Goal: Information Seeking & Learning: Learn about a topic

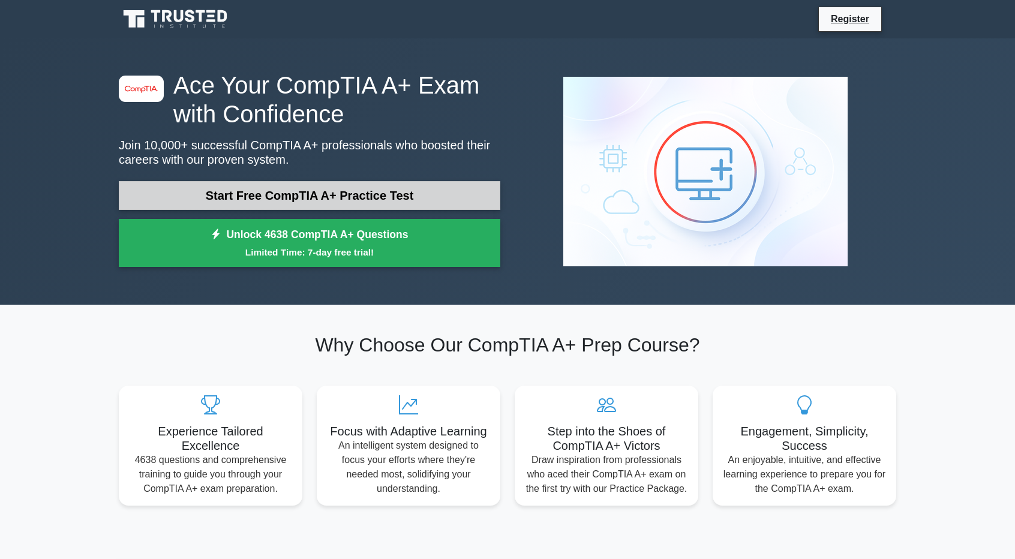
click at [293, 200] on link "Start Free CompTIA A+ Practice Test" at bounding box center [310, 195] width 382 height 29
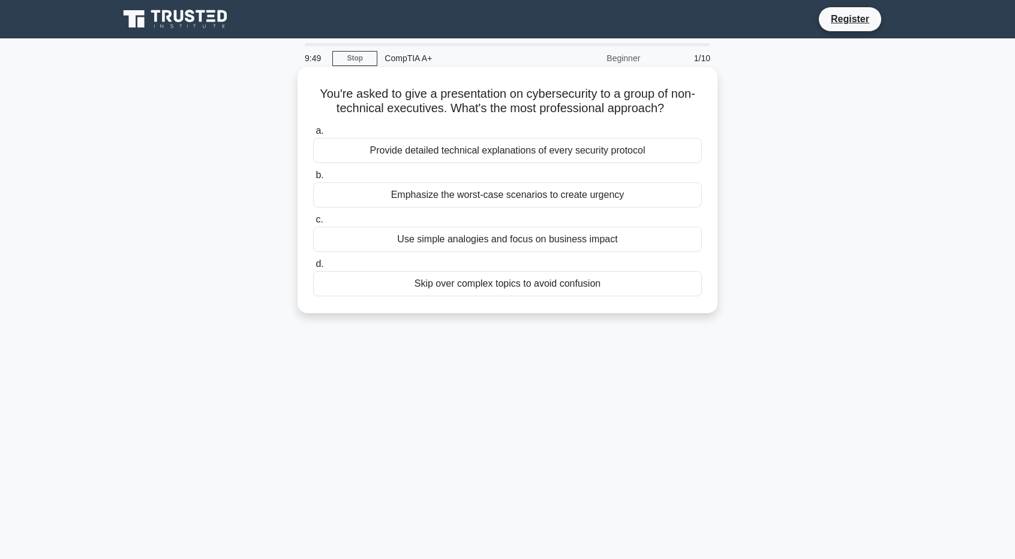
click at [583, 241] on div "Use simple analogies and focus on business impact" at bounding box center [507, 239] width 389 height 25
click at [313, 224] on input "c. Use simple analogies and focus on business impact" at bounding box center [313, 220] width 0 height 8
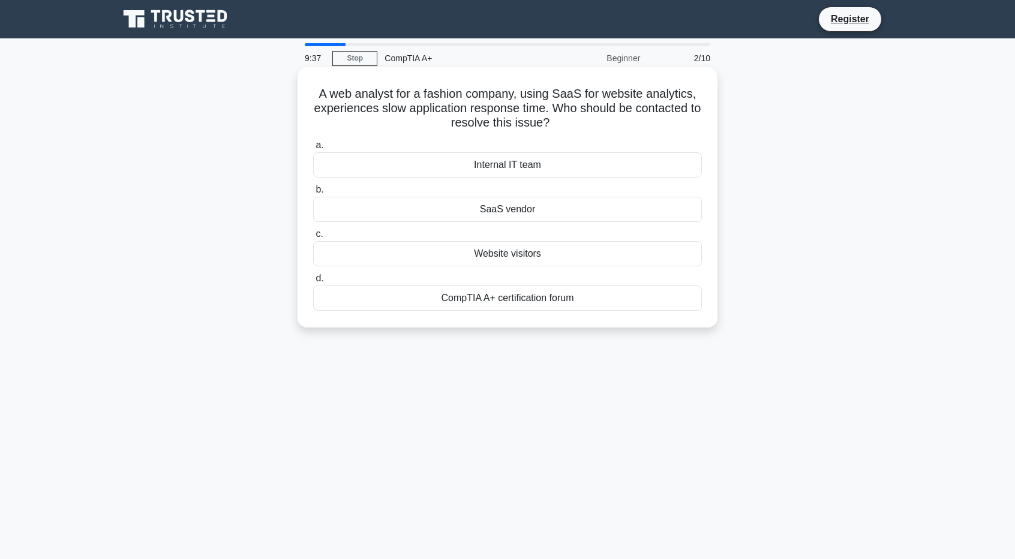
click at [589, 214] on div "SaaS vendor" at bounding box center [507, 209] width 389 height 25
click at [313, 194] on input "b. SaaS vendor" at bounding box center [313, 190] width 0 height 8
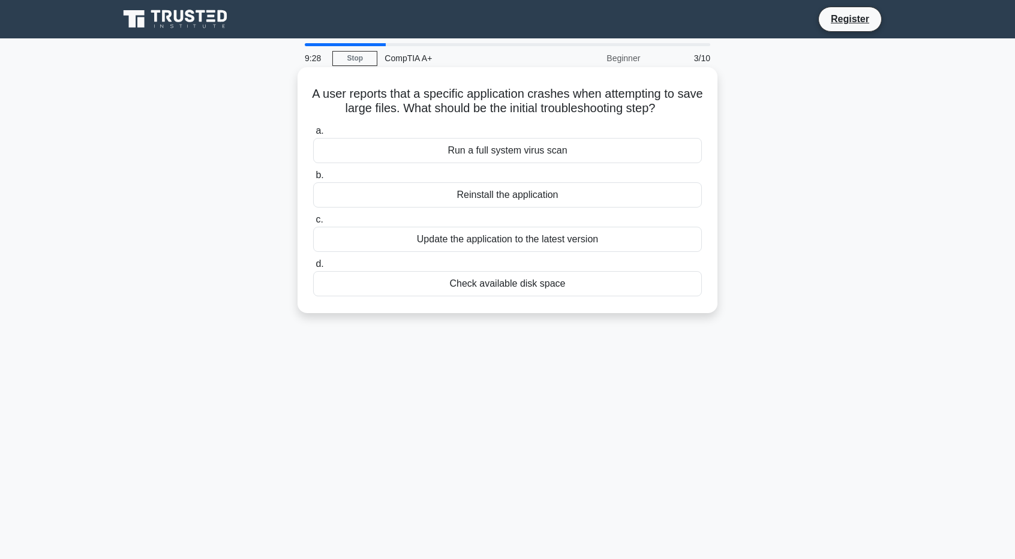
click at [511, 281] on div "Check available disk space" at bounding box center [507, 283] width 389 height 25
click at [313, 268] on input "d. Check available disk space" at bounding box center [313, 264] width 0 height 8
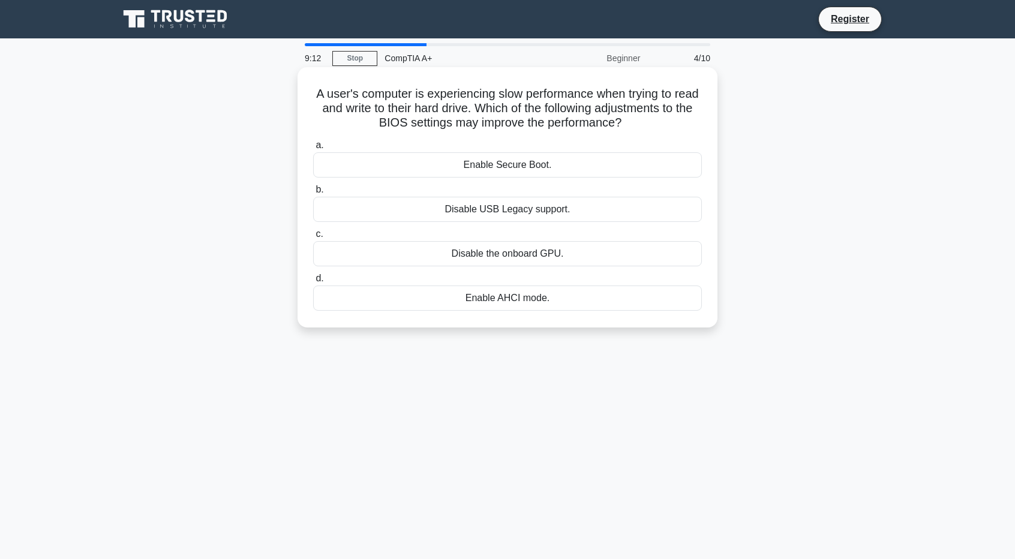
click at [532, 308] on div "Enable AHCI mode." at bounding box center [507, 298] width 389 height 25
click at [313, 283] on input "d. Enable AHCI mode." at bounding box center [313, 279] width 0 height 8
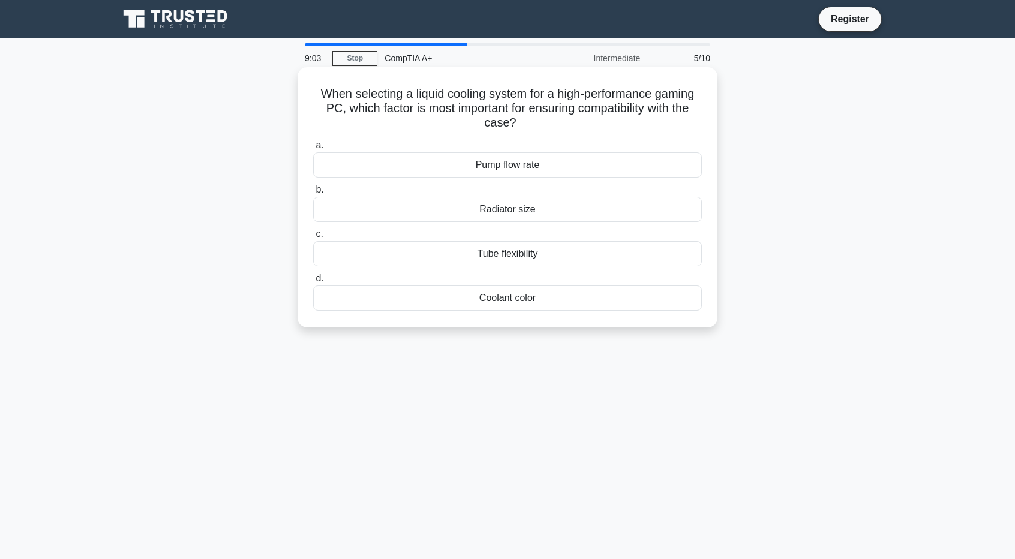
click at [564, 205] on div "Radiator size" at bounding box center [507, 209] width 389 height 25
click at [313, 194] on input "b. Radiator size" at bounding box center [313, 190] width 0 height 8
click at [547, 169] on div "Renewal Period" at bounding box center [507, 164] width 389 height 25
click at [313, 149] on input "a. Renewal Period" at bounding box center [313, 146] width 0 height 8
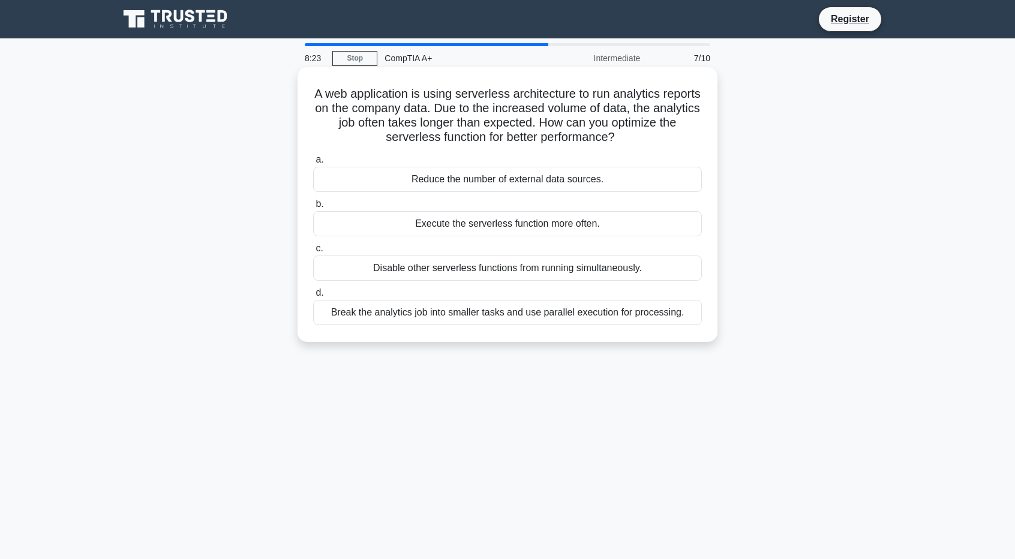
click at [546, 317] on div "Break the analytics job into smaller tasks and use parallel execution for proce…" at bounding box center [507, 312] width 389 height 25
click at [313, 297] on input "d. Break the analytics job into smaller tasks and use parallel execution for pr…" at bounding box center [313, 293] width 0 height 8
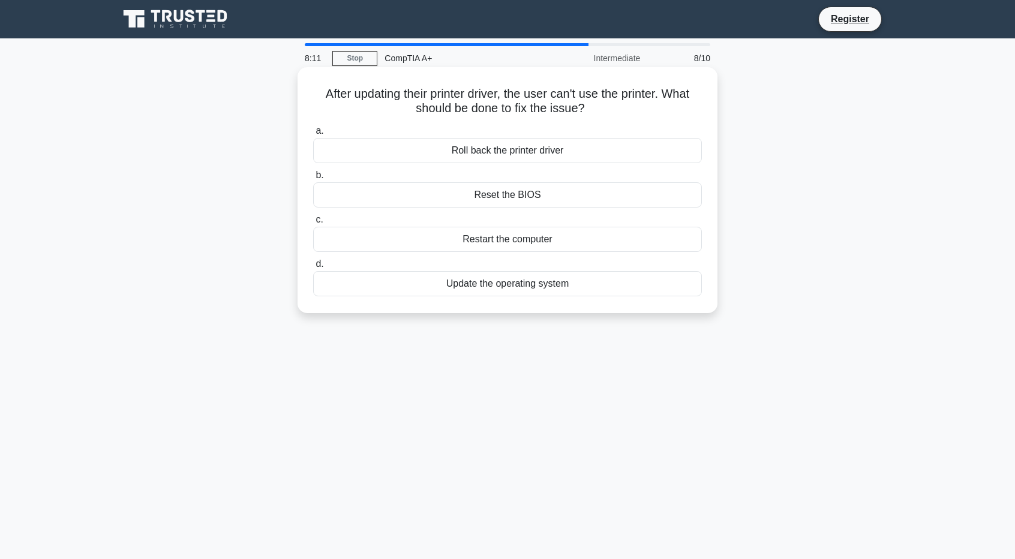
click at [557, 240] on div "Restart the computer" at bounding box center [507, 239] width 389 height 25
click at [313, 224] on input "c. Restart the computer" at bounding box center [313, 220] width 0 height 8
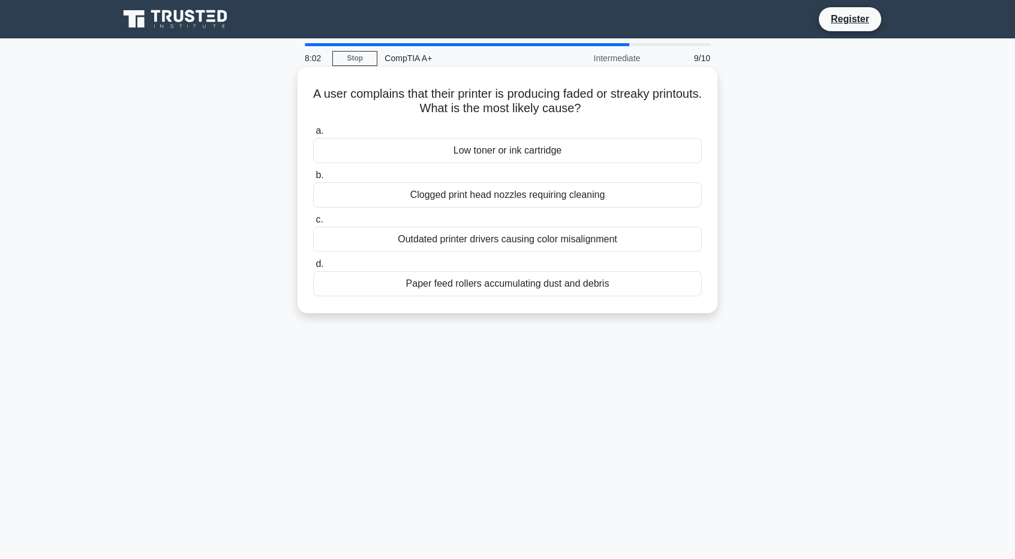
click at [500, 153] on div "Low toner or ink cartridge" at bounding box center [507, 150] width 389 height 25
click at [313, 135] on input "a. Low toner or ink cartridge" at bounding box center [313, 131] width 0 height 8
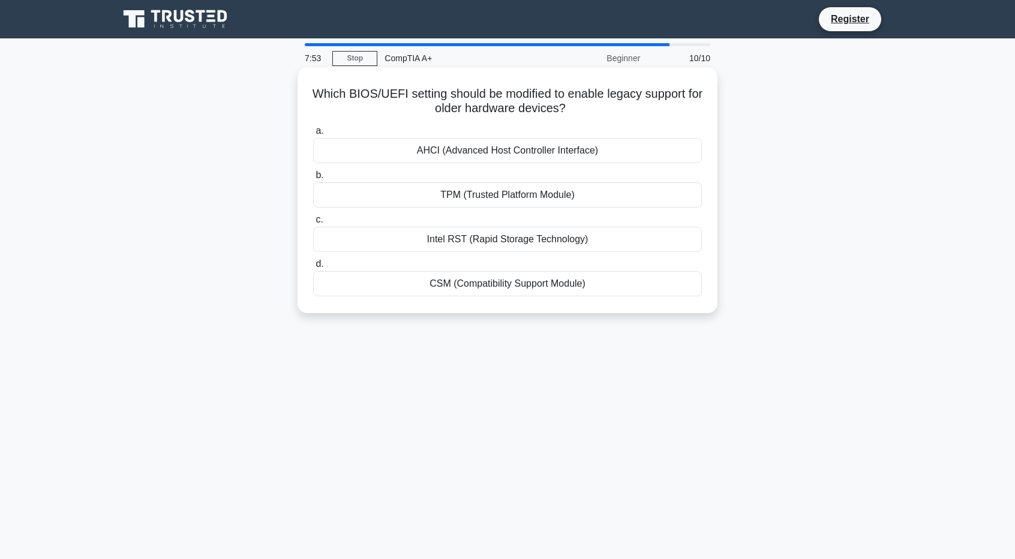
click at [595, 279] on div "CSM (Compatibility Support Module)" at bounding box center [507, 283] width 389 height 25
click at [313, 268] on input "d. CSM (Compatibility Support Module)" at bounding box center [313, 264] width 0 height 8
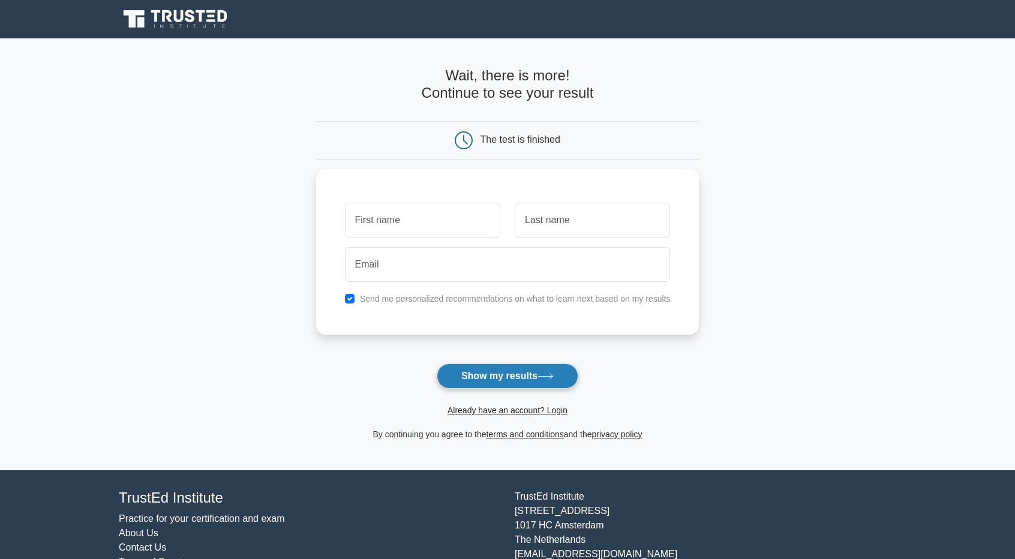
click at [553, 369] on button "Show my results" at bounding box center [508, 376] width 142 height 25
